Goal: Share content: Share content

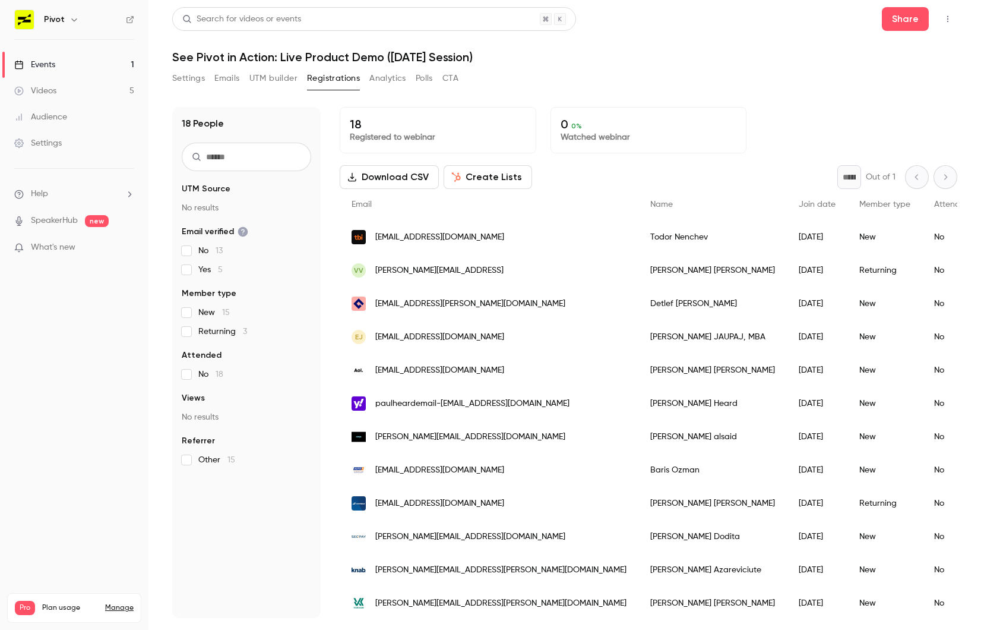
click at [5, 459] on nav "Pivot Events 1 Videos 5 Audience Settings Help SpeakerHub new What's new Pro Pl…" at bounding box center [74, 315] width 149 height 630
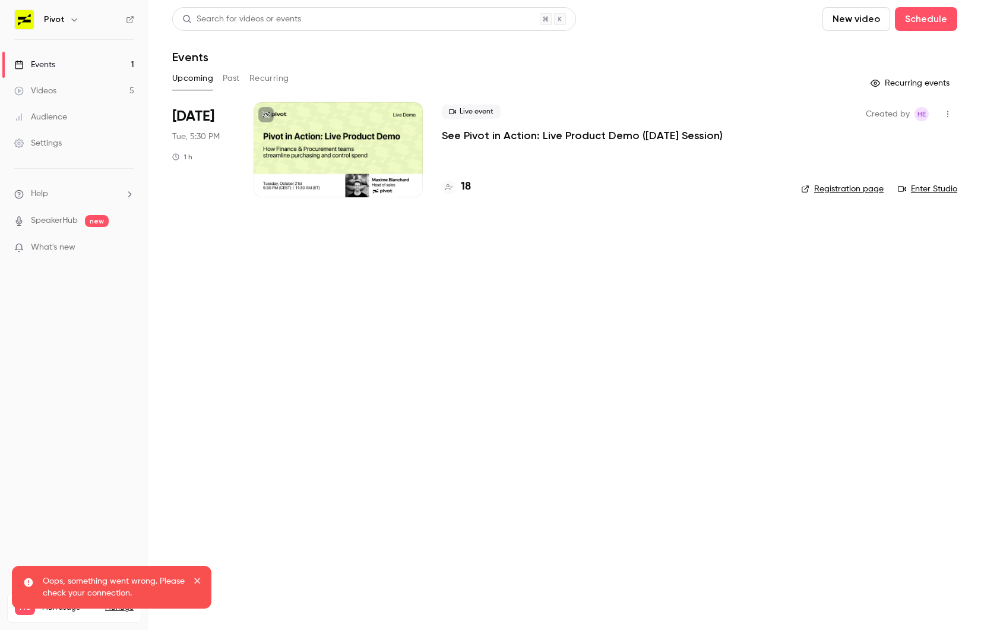
click at [533, 138] on p "See Pivot in Action: Live Product Demo ([DATE] Session)" at bounding box center [582, 135] width 281 height 14
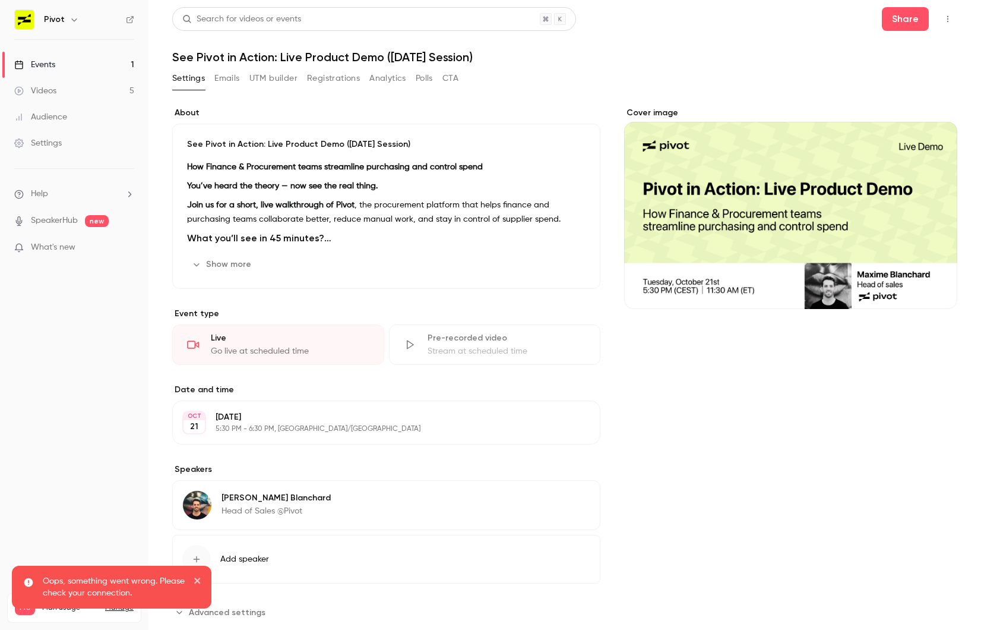
click at [948, 18] on icon "button" at bounding box center [948, 19] width 1 height 7
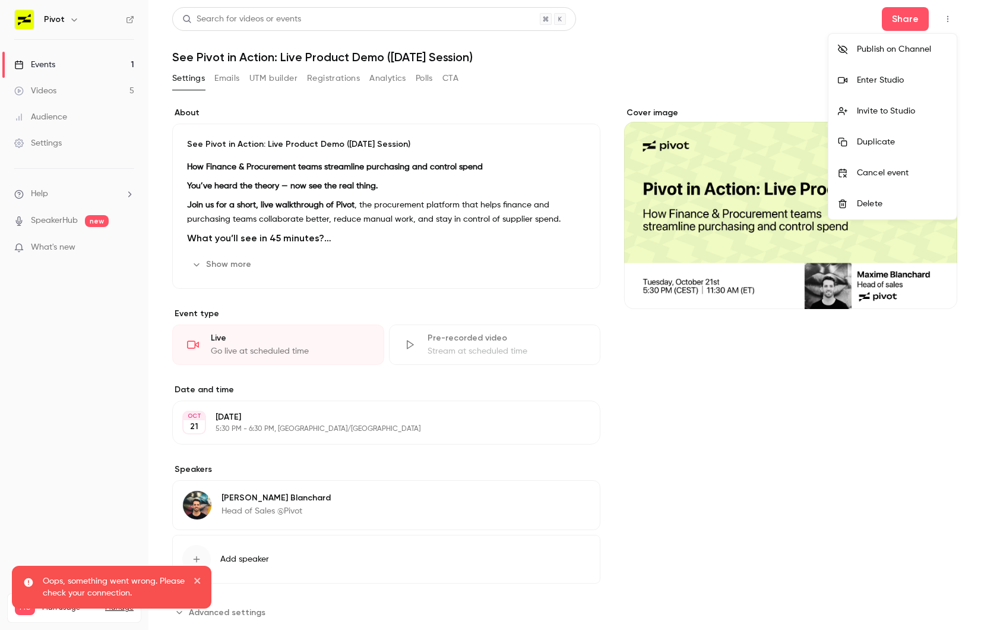
click at [909, 24] on div at bounding box center [490, 315] width 981 height 630
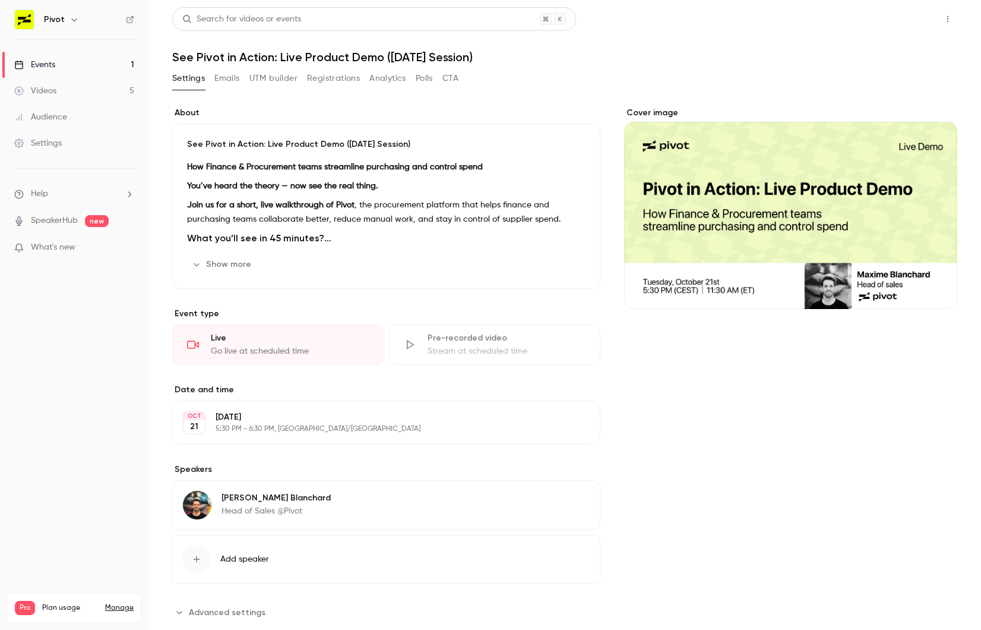
click at [893, 18] on button "Share" at bounding box center [905, 19] width 47 height 24
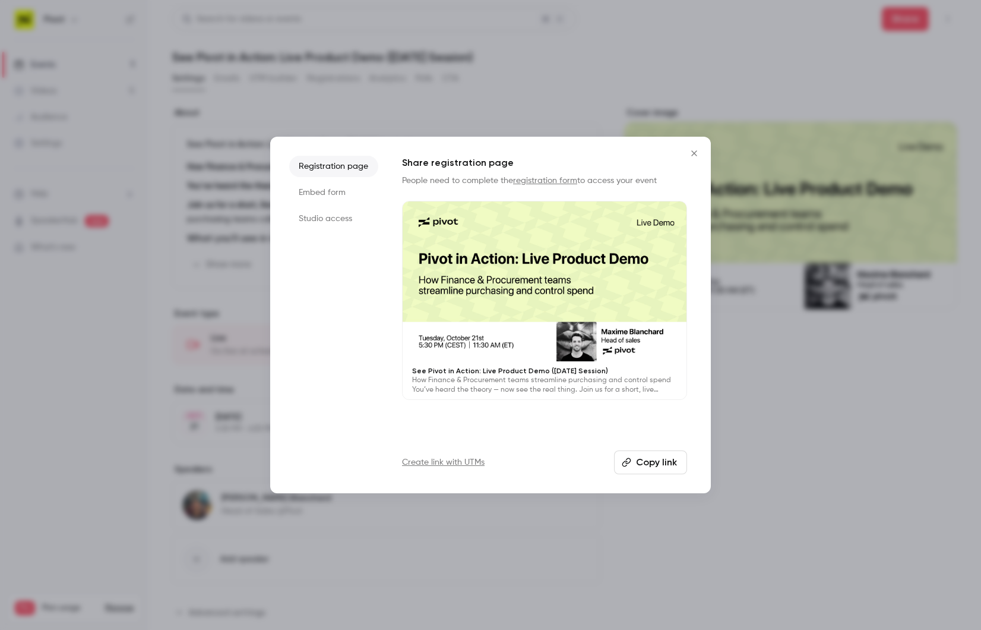
click at [544, 179] on link "registration form" at bounding box center [545, 180] width 64 height 8
click at [653, 462] on button "Copy link" at bounding box center [650, 462] width 73 height 24
click at [653, 462] on button "Copied!" at bounding box center [653, 462] width 68 height 24
click at [691, 154] on icon "Close" at bounding box center [694, 154] width 14 height 10
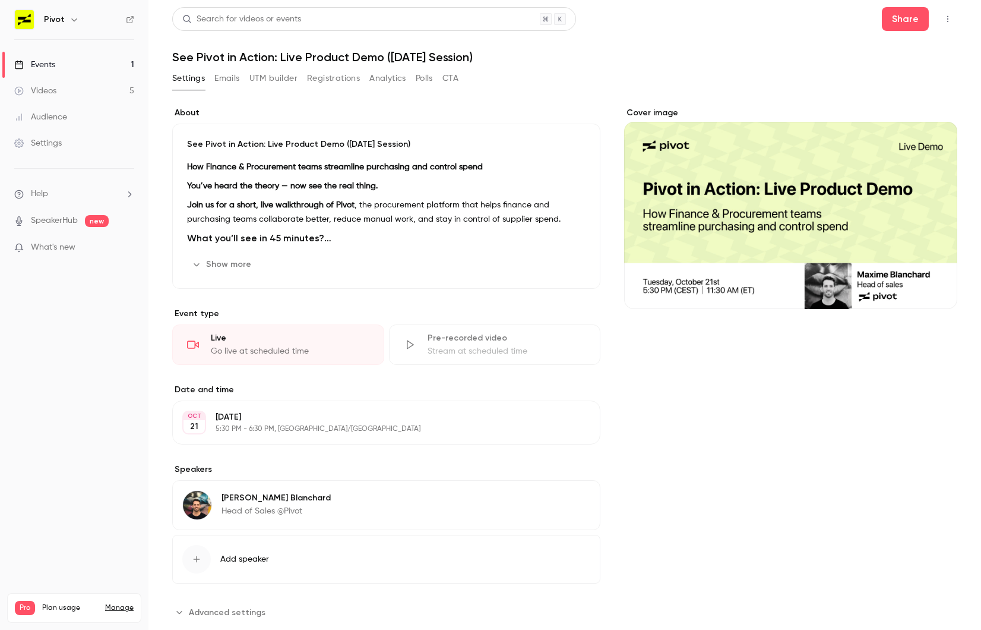
click at [319, 79] on button "Registrations" at bounding box center [333, 78] width 53 height 19
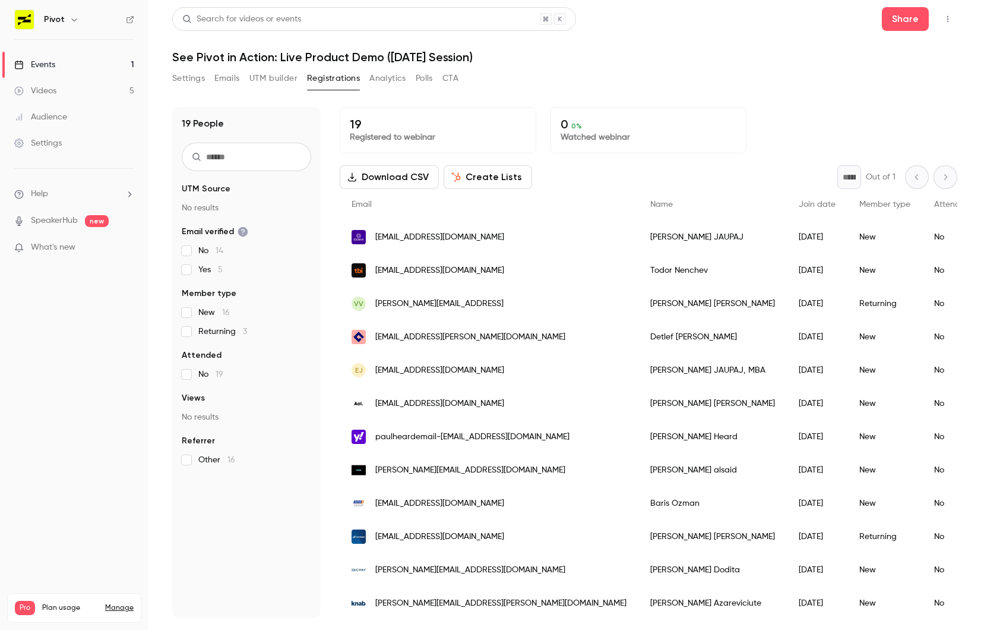
scroll to position [4, 0]
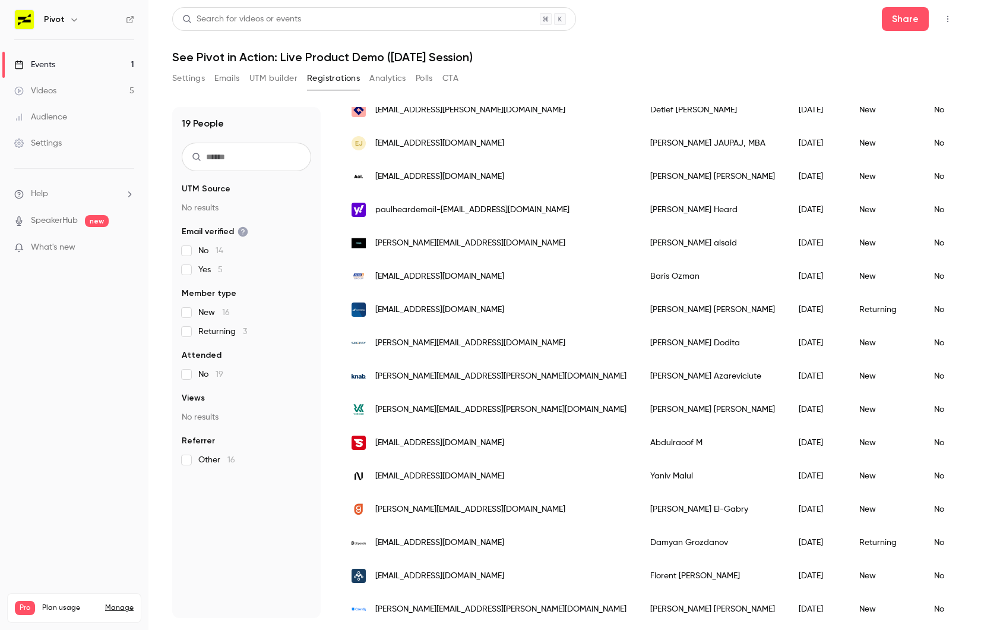
scroll to position [235, 0]
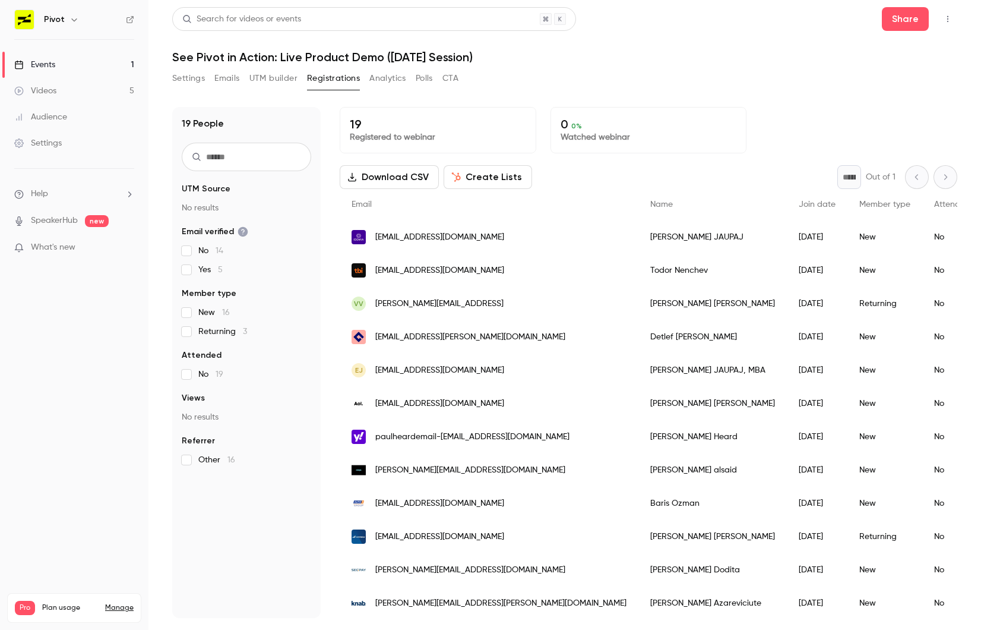
click at [70, 381] on nav "Pivot Events 1 Videos 5 Audience Settings Help SpeakerHub new What's new Pro Pl…" at bounding box center [74, 315] width 149 height 630
click at [166, 387] on main "Search for videos or events Share See Pivot in Action: Live Product Demo ([DATE…" at bounding box center [565, 315] width 833 height 630
